Goal: Transaction & Acquisition: Book appointment/travel/reservation

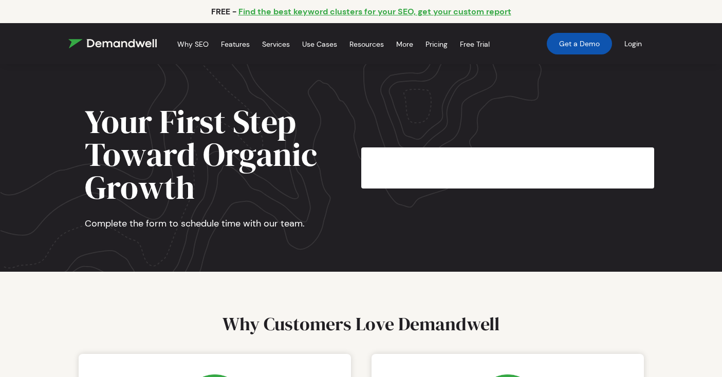
click at [571, 52] on link "Get a Demo" at bounding box center [579, 44] width 65 height 22
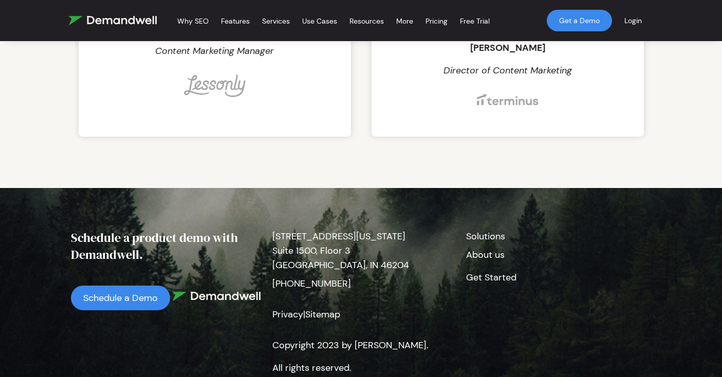
scroll to position [536, 0]
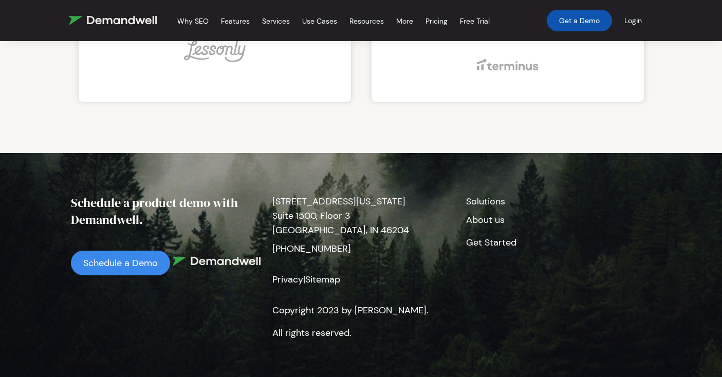
click at [561, 23] on link "Get a Demo" at bounding box center [579, 21] width 65 height 22
